Goal: Task Accomplishment & Management: Manage account settings

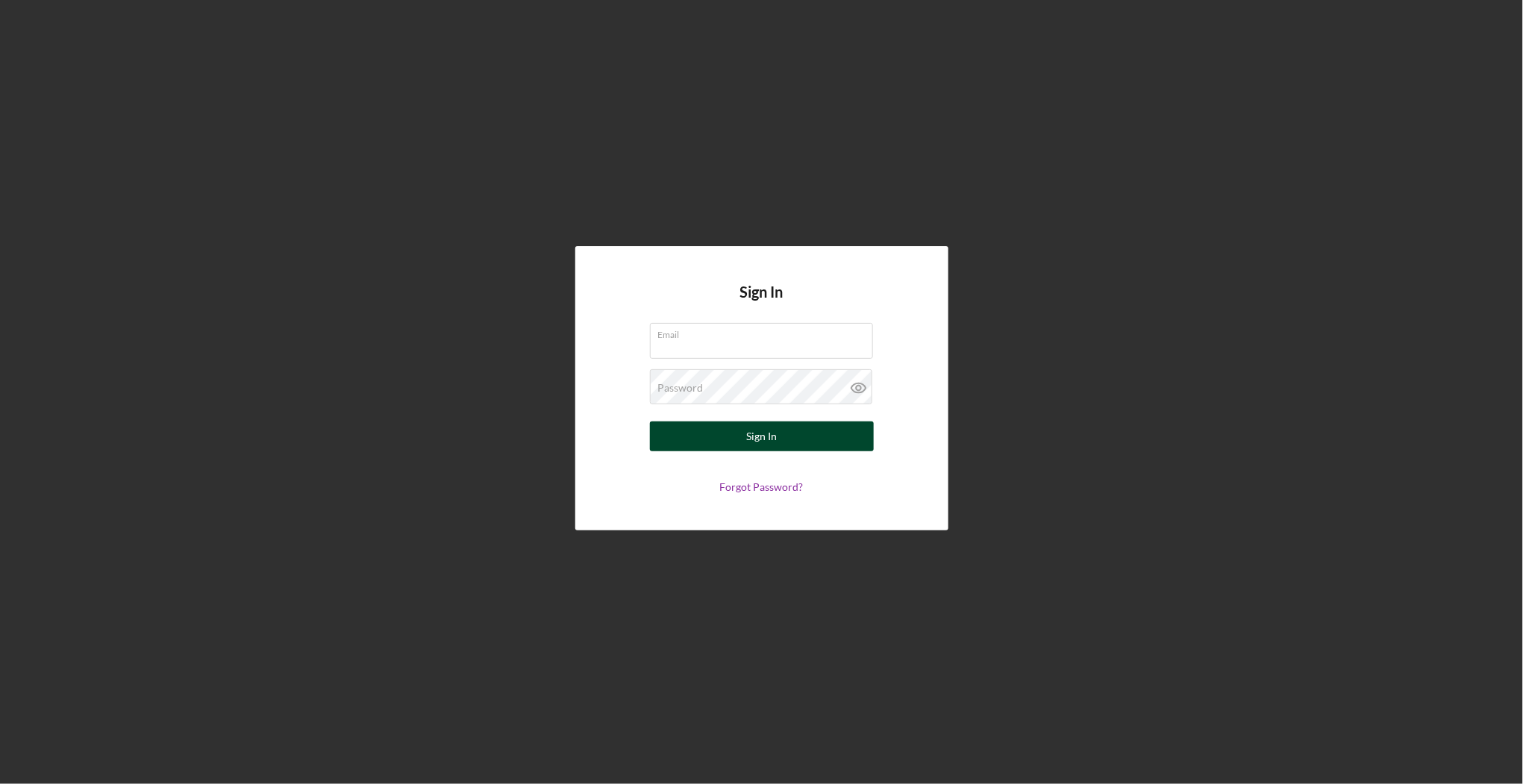
type input "[EMAIL_ADDRESS][DOMAIN_NAME]"
drag, startPoint x: 783, startPoint y: 437, endPoint x: 757, endPoint y: 445, distance: 27.2
click at [783, 437] on button "Sign In" at bounding box center [762, 436] width 224 height 30
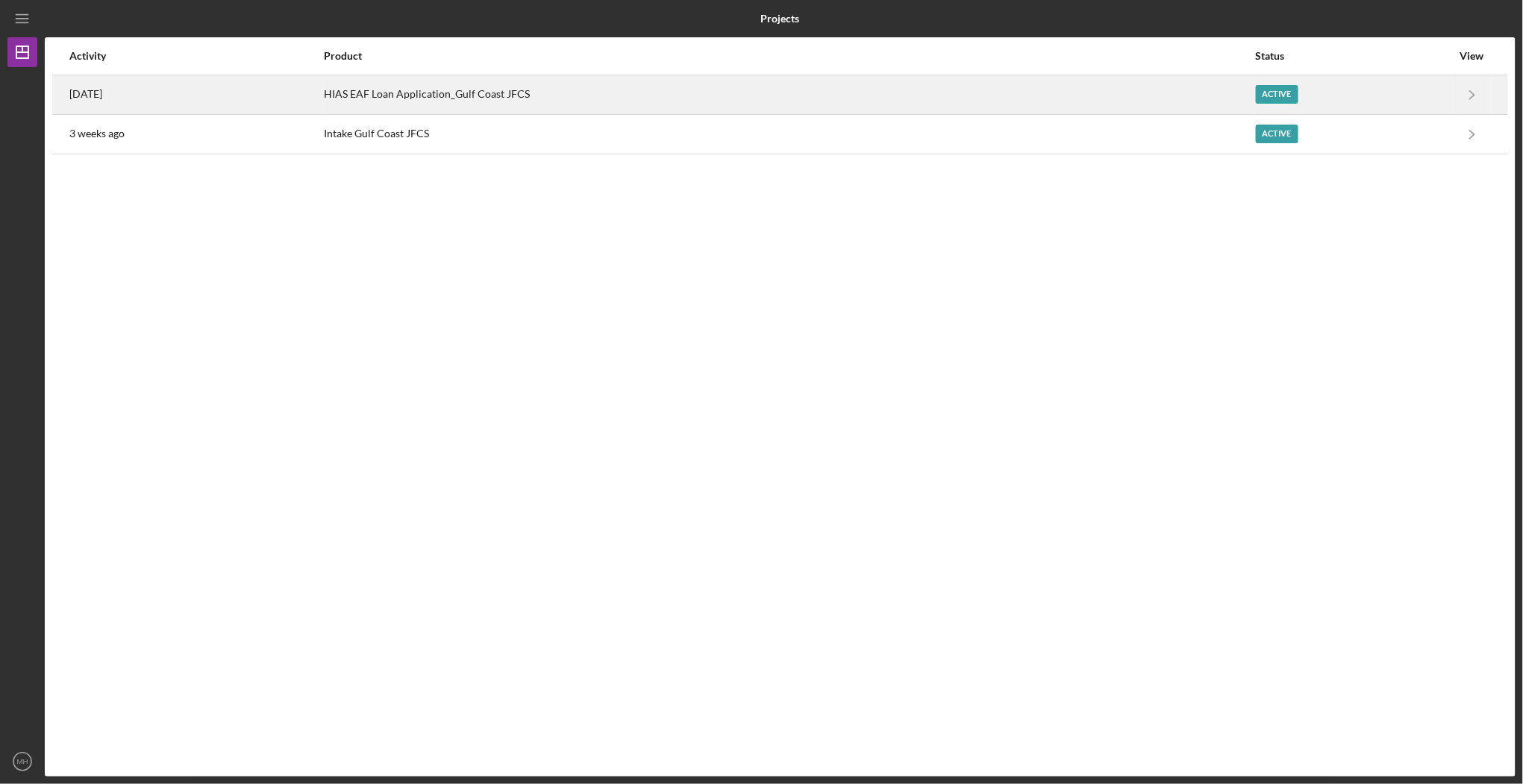
click at [93, 91] on time "[DATE]" at bounding box center [85, 93] width 33 height 12
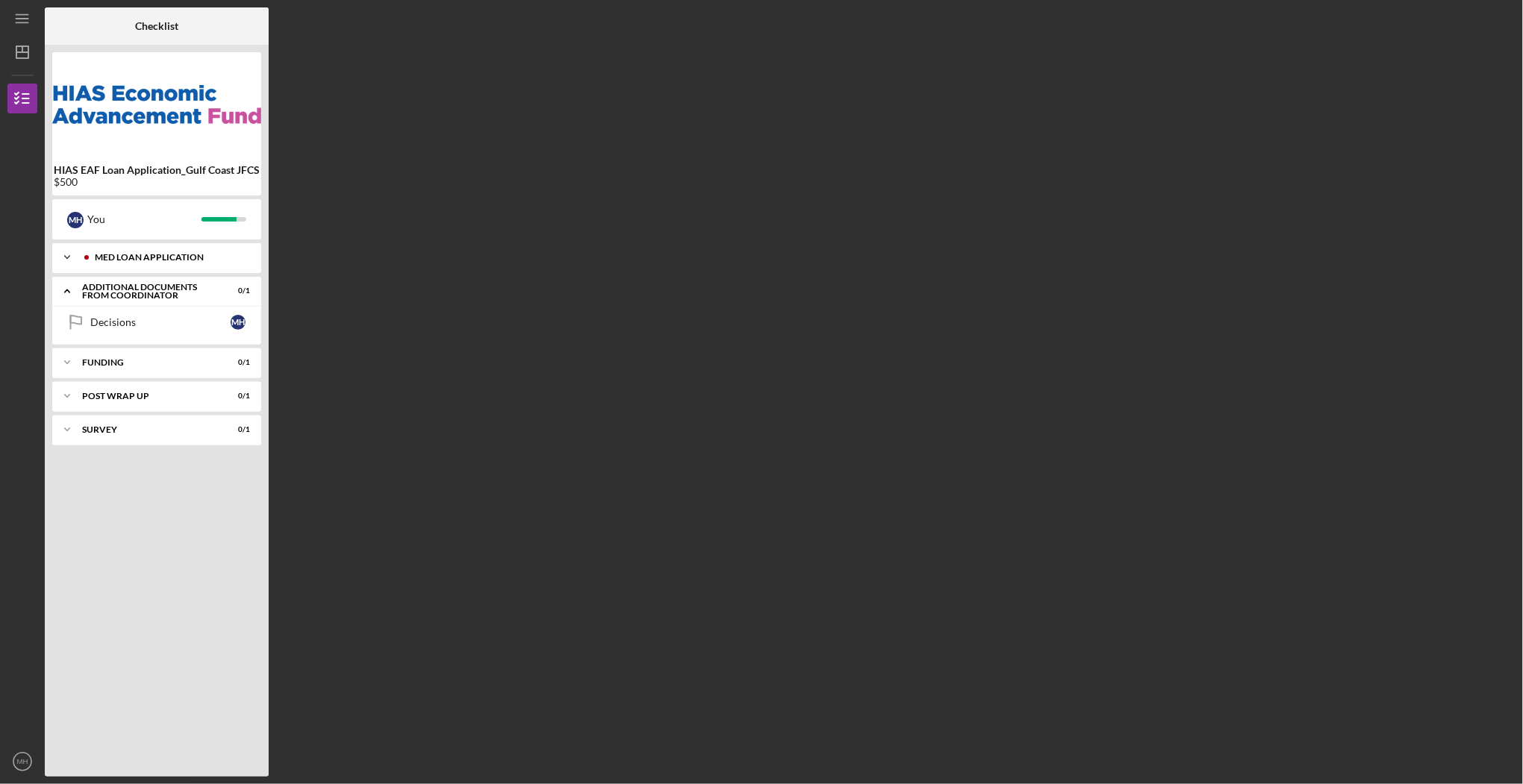
click at [166, 254] on div "MED Loan Application" at bounding box center [168, 258] width 147 height 9
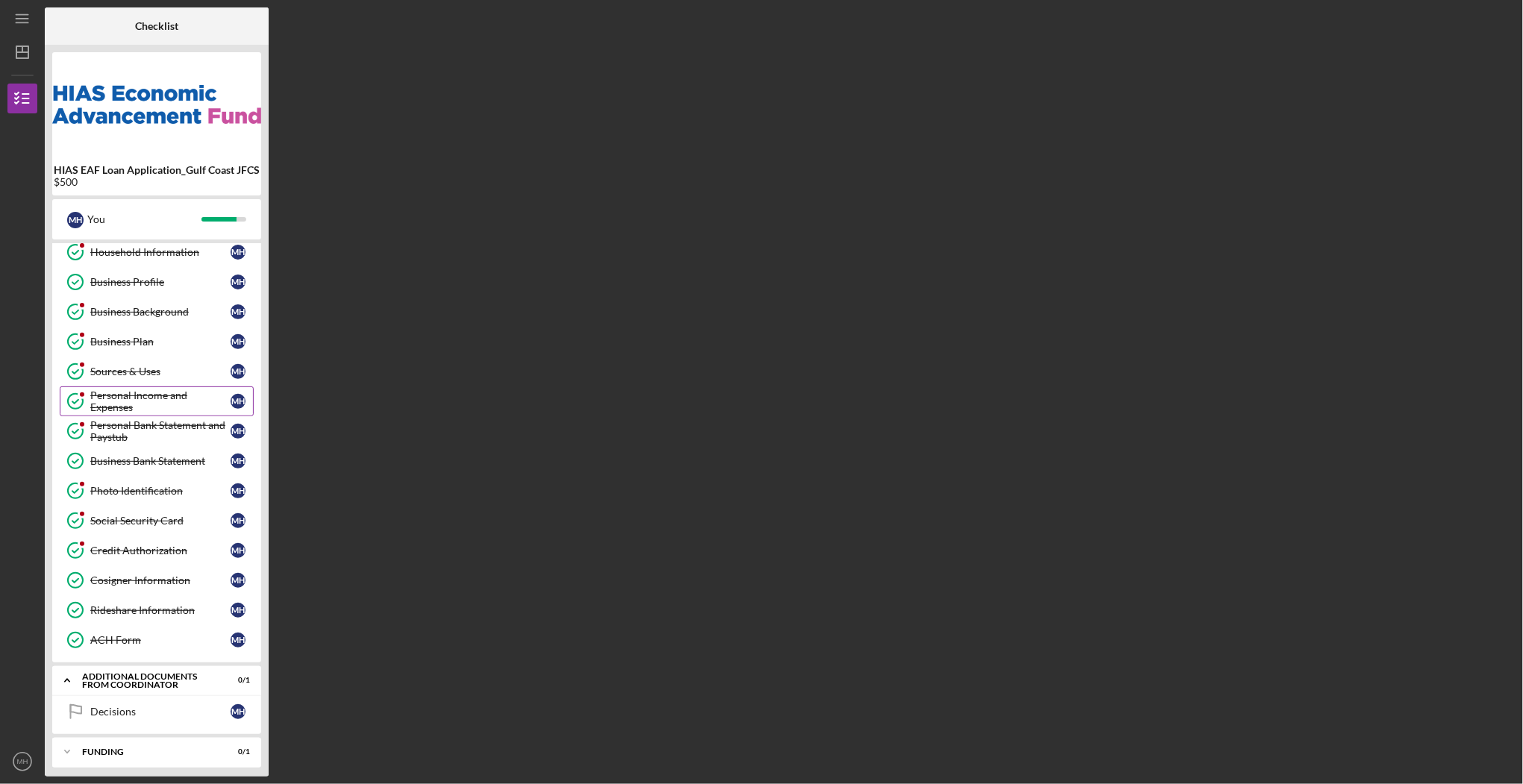
scroll to position [128, 0]
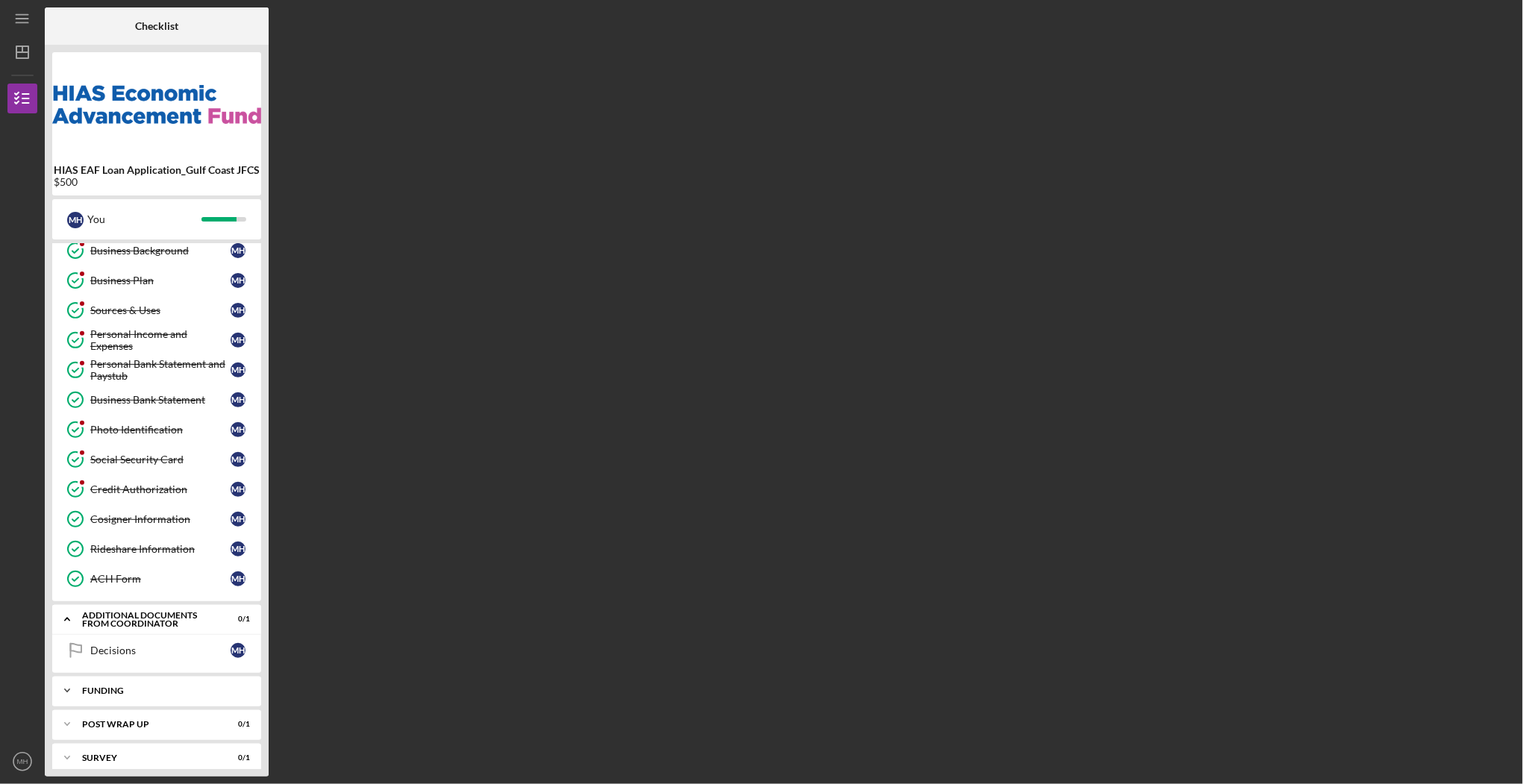
drag, startPoint x: 98, startPoint y: 677, endPoint x: 135, endPoint y: 689, distance: 38.9
click at [98, 686] on div "Funding" at bounding box center [162, 691] width 161 height 9
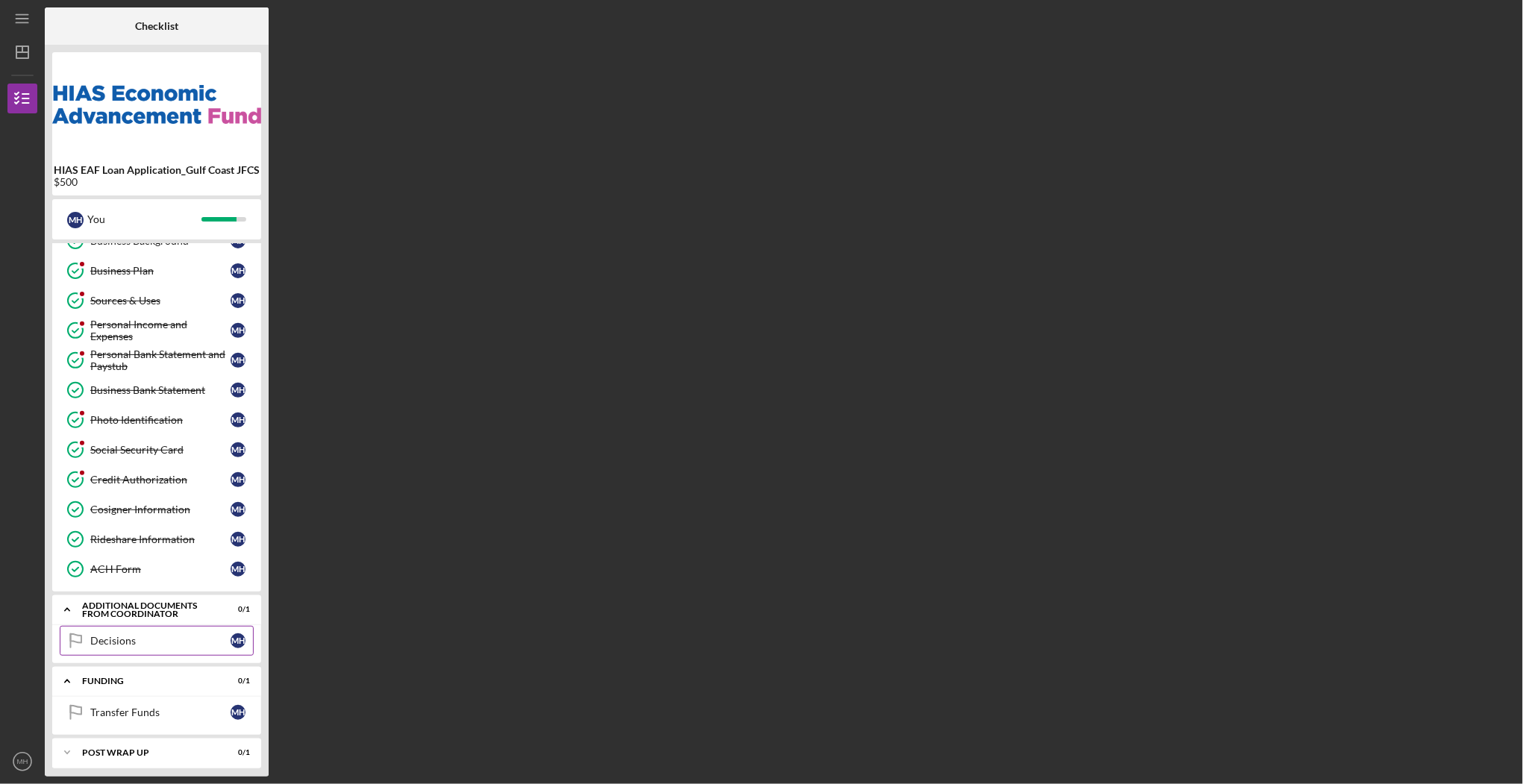
scroll to position [164, 0]
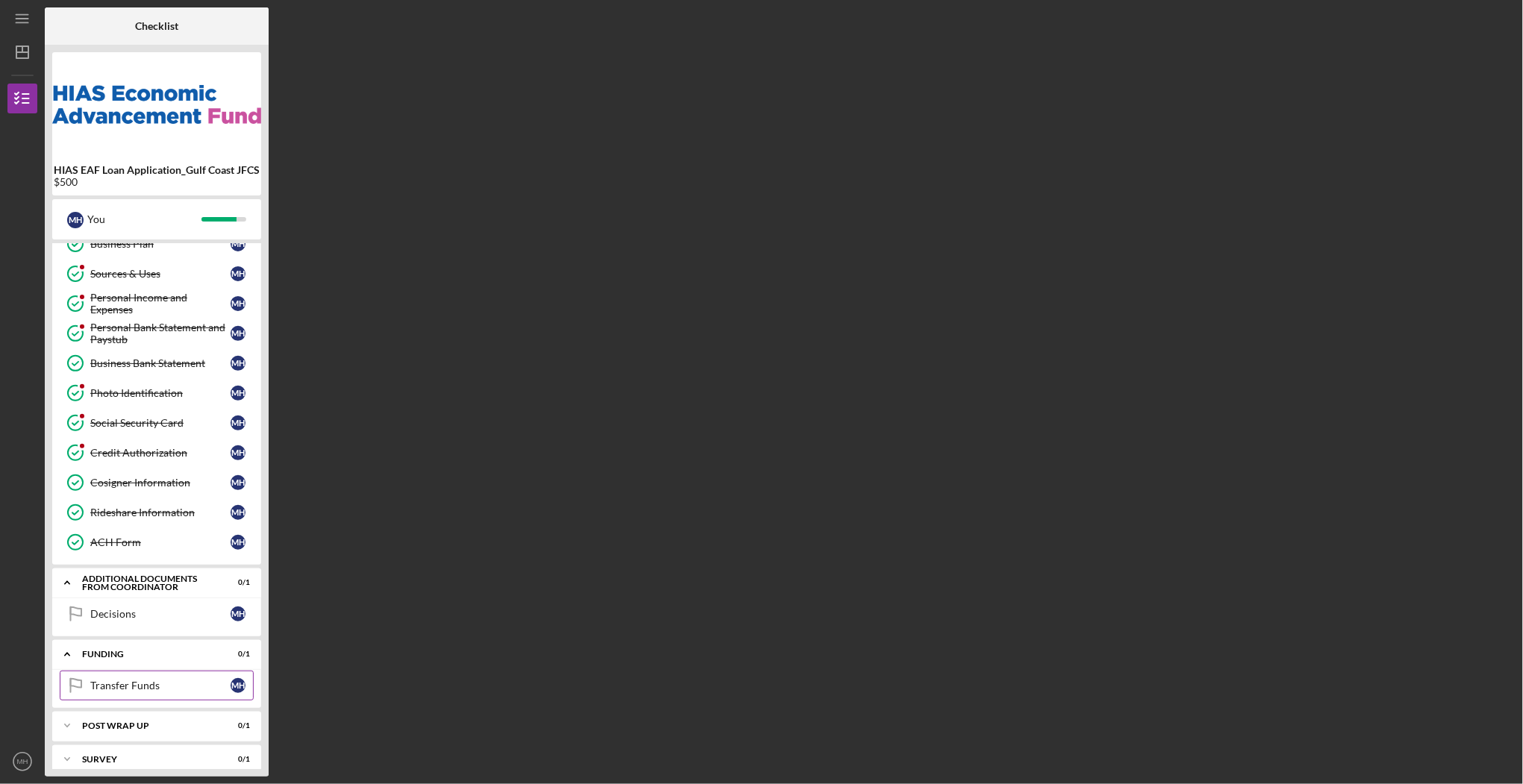
click at [126, 680] on div "Transfer Funds" at bounding box center [161, 685] width 140 height 12
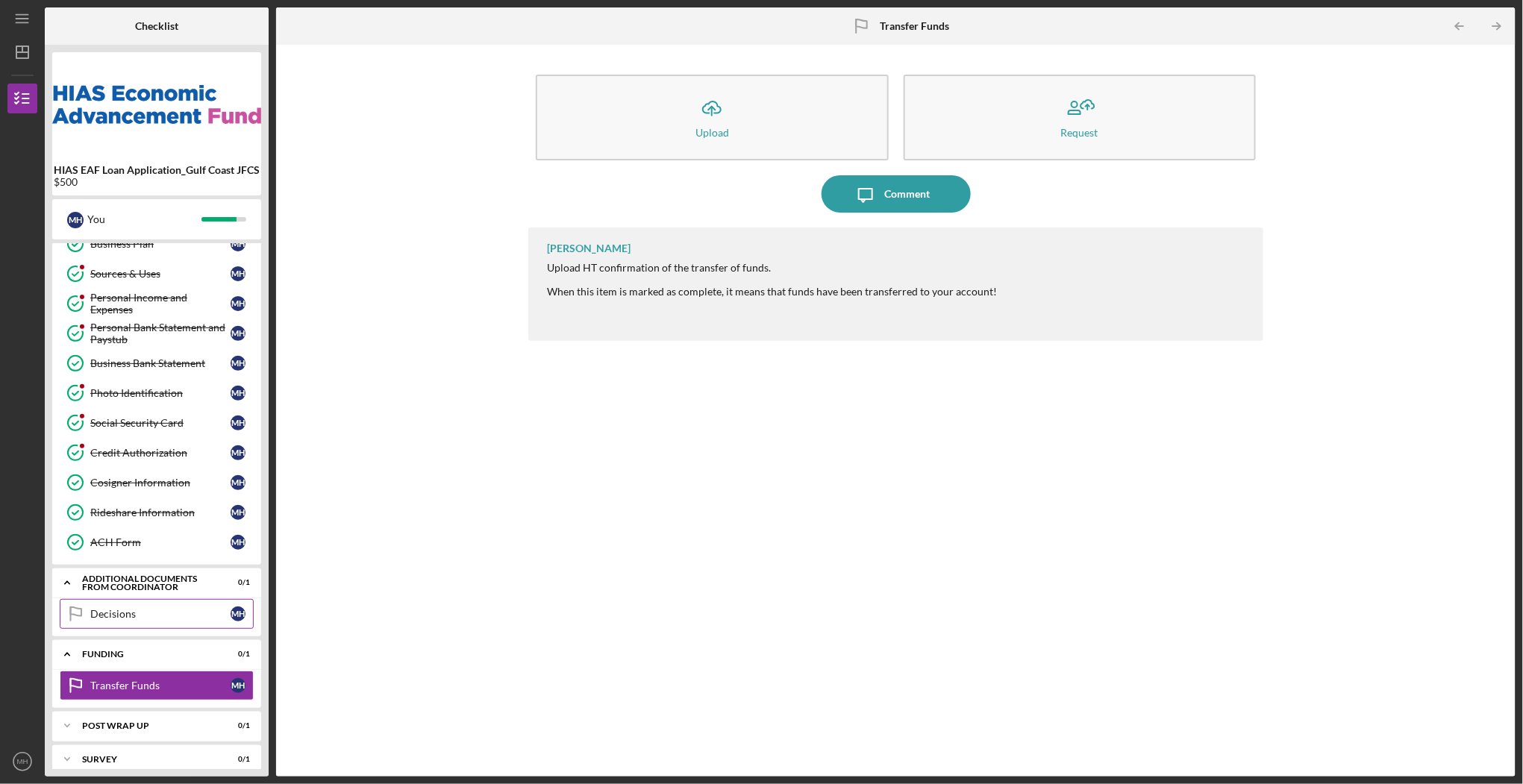
click at [120, 608] on div "Decisions" at bounding box center [161, 613] width 140 height 12
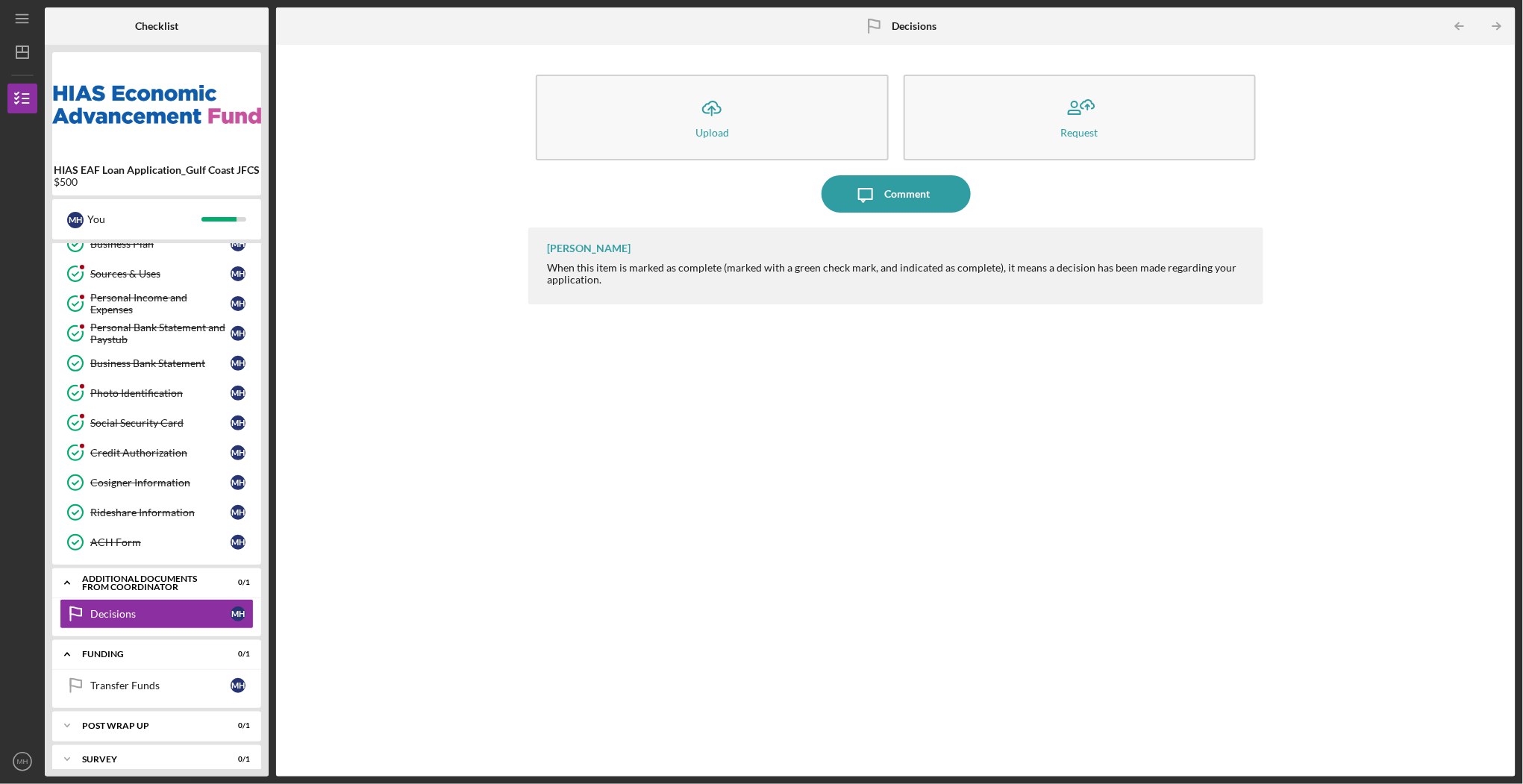
click at [163, 171] on b "HIAS EAF Loan Application_Gulf Coast JFCS" at bounding box center [156, 170] width 206 height 12
click at [430, 314] on div "Icon/Upload Upload Request Icon/Message Comment [PERSON_NAME] When this item is…" at bounding box center [896, 410] width 1225 height 717
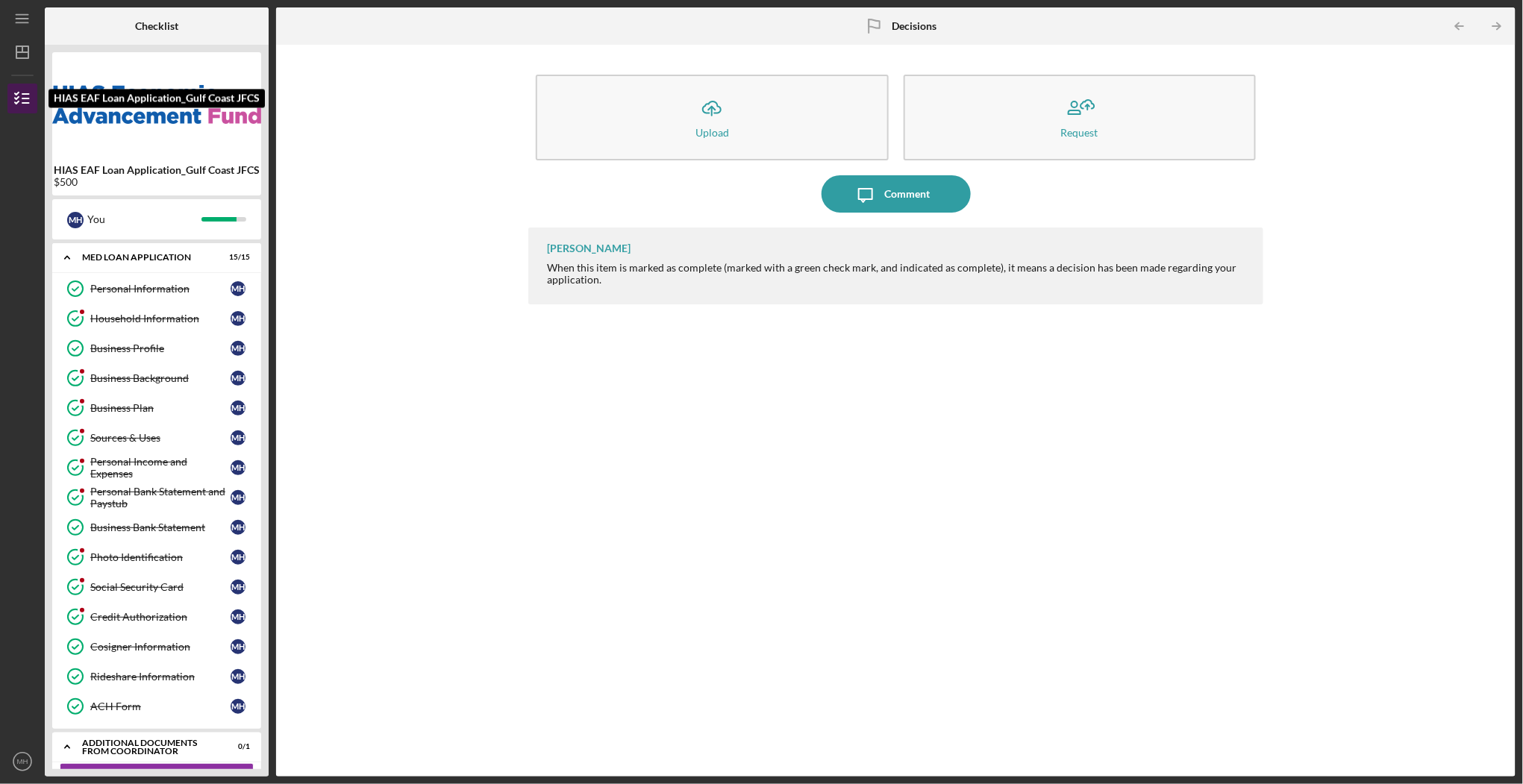
click at [22, 94] on line "button" at bounding box center [25, 94] width 6 height 0
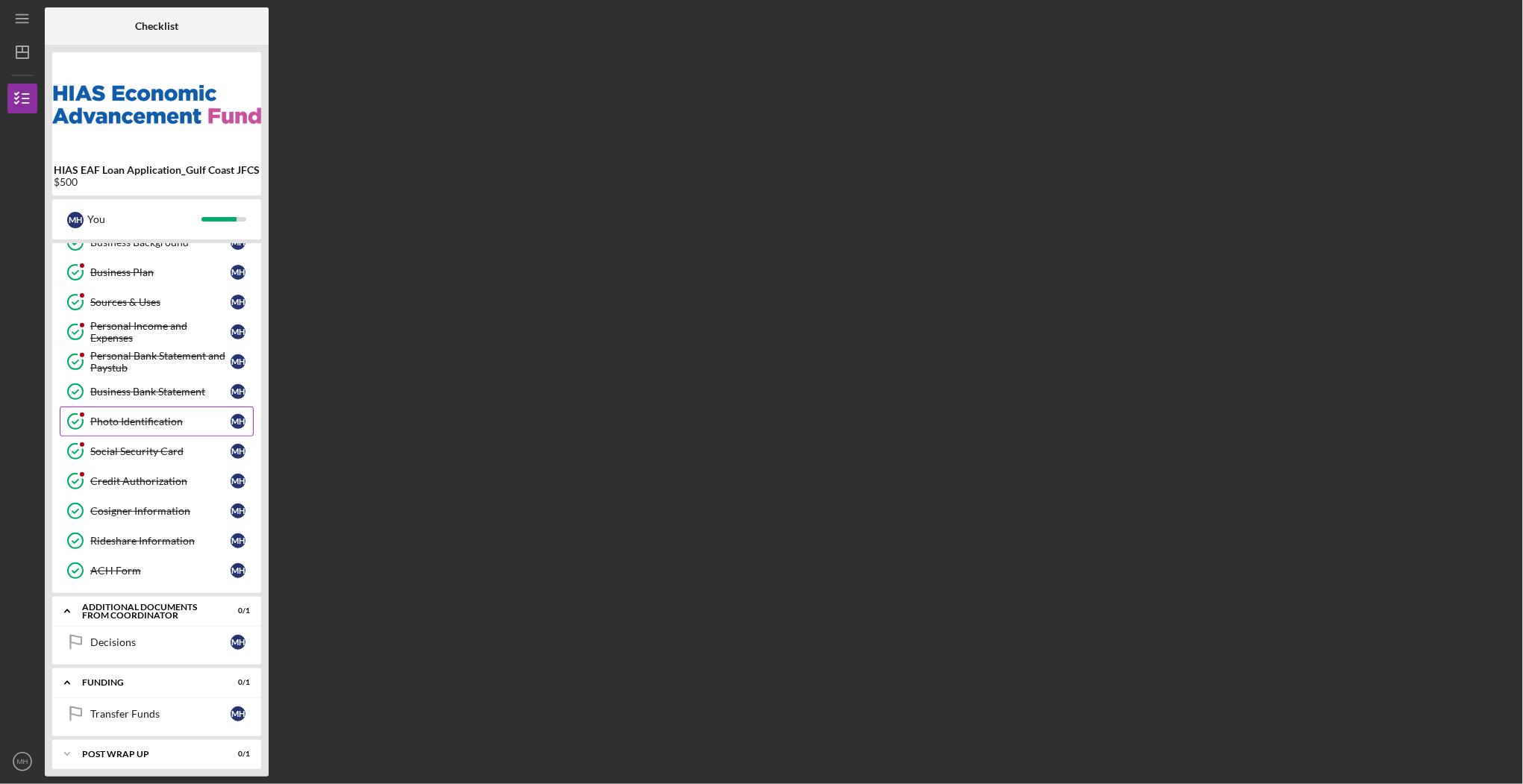
scroll to position [164, 0]
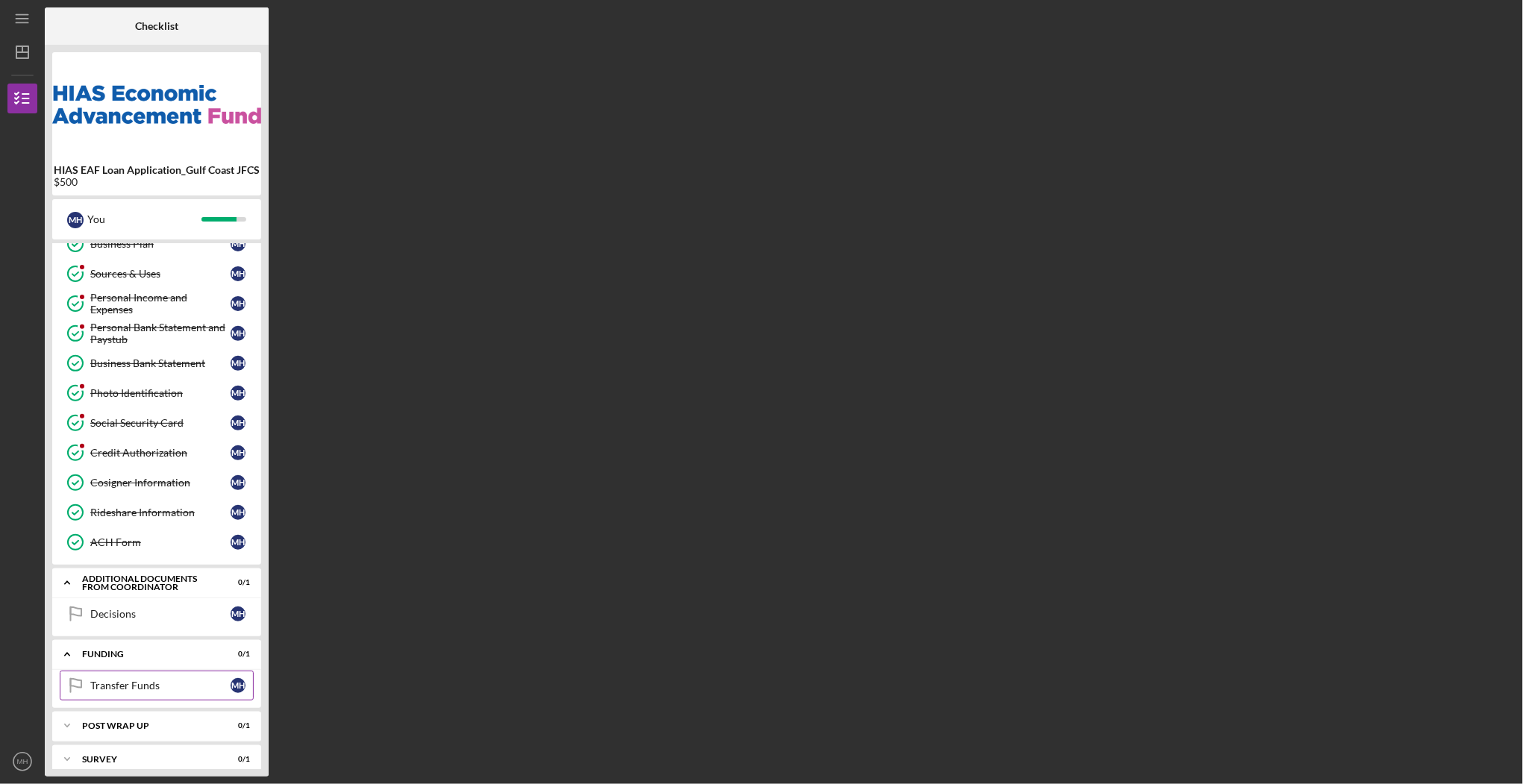
click at [124, 680] on div "Transfer Funds" at bounding box center [161, 685] width 140 height 12
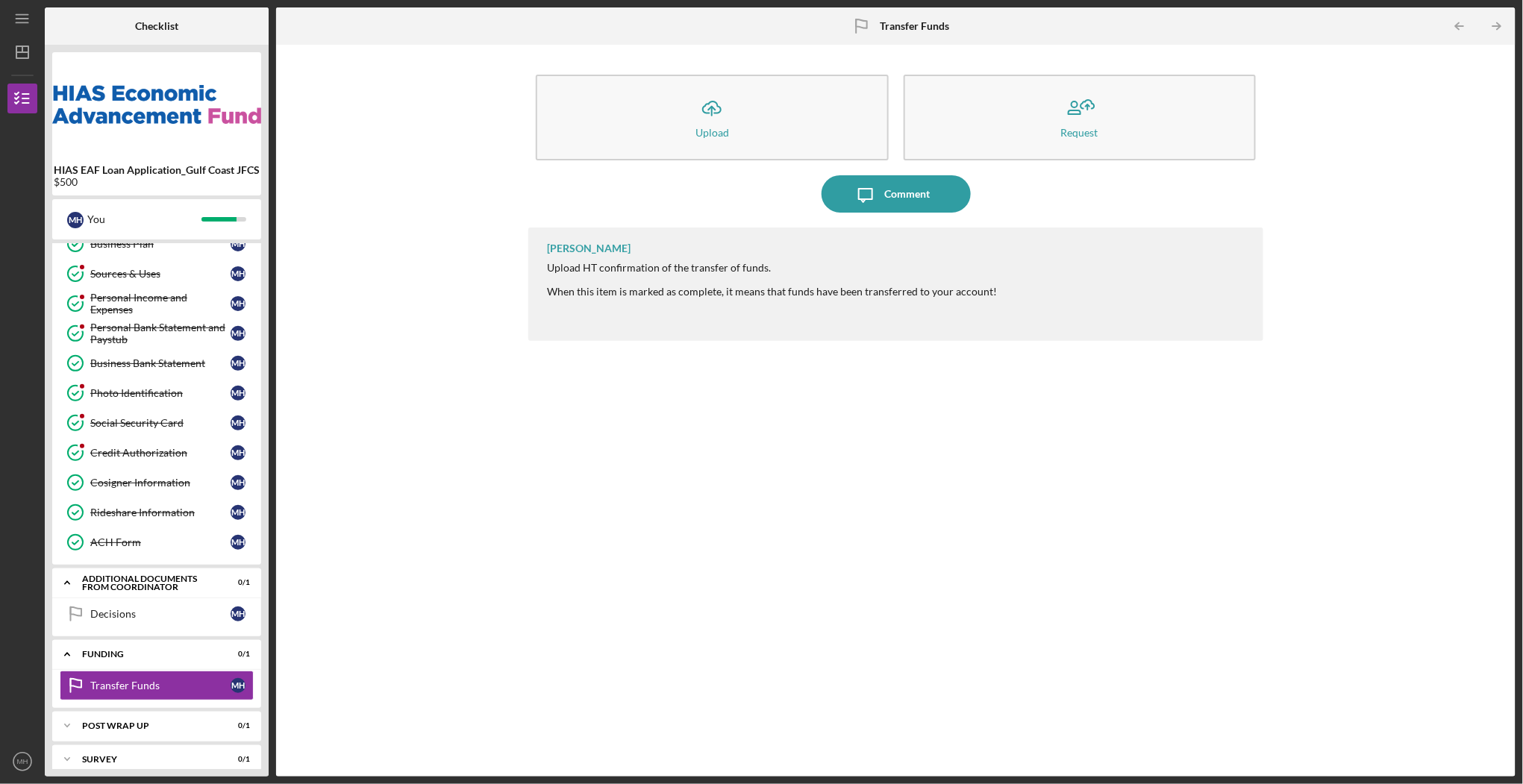
drag, startPoint x: 555, startPoint y: 456, endPoint x: 550, endPoint y: 464, distance: 9.4
click at [553, 461] on div "[PERSON_NAME] Upload HT confirmation of the transfer of funds. When this item i…" at bounding box center [896, 490] width 735 height 526
drag, startPoint x: 452, startPoint y: 562, endPoint x: 404, endPoint y: 544, distance: 51.3
click at [452, 561] on div "Icon/Upload Upload Request Icon/Message Comment [PERSON_NAME] Upload HT confirm…" at bounding box center [896, 410] width 1225 height 717
